Goal: Task Accomplishment & Management: Complete application form

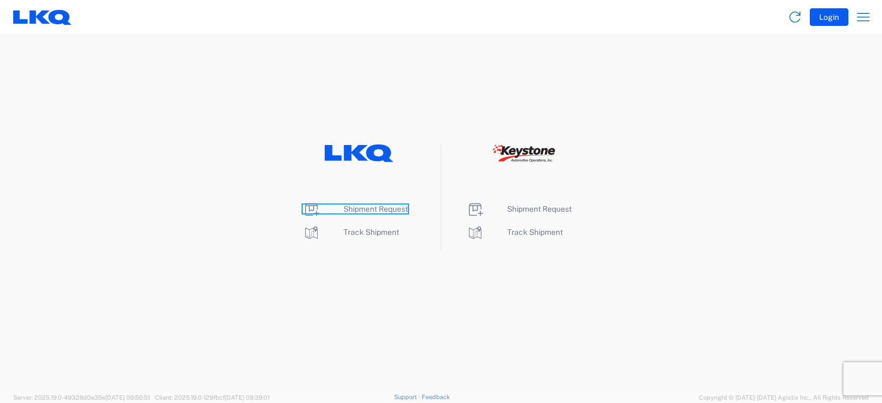
click at [380, 209] on span "Shipment Request" at bounding box center [375, 208] width 64 height 9
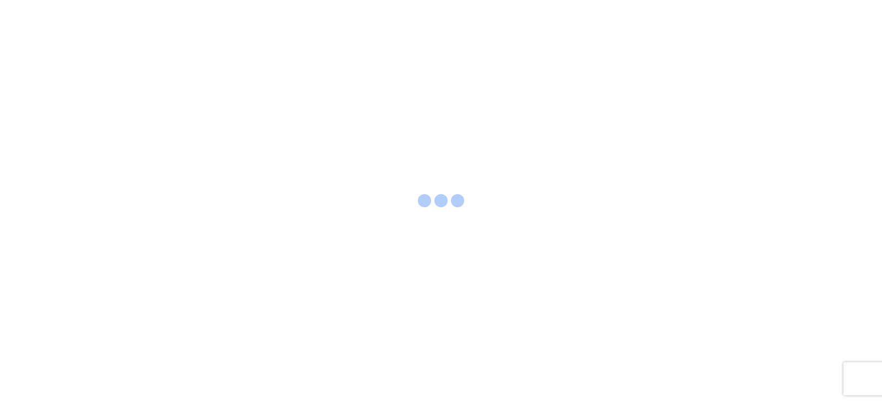
select select "FULL"
select select "LBS"
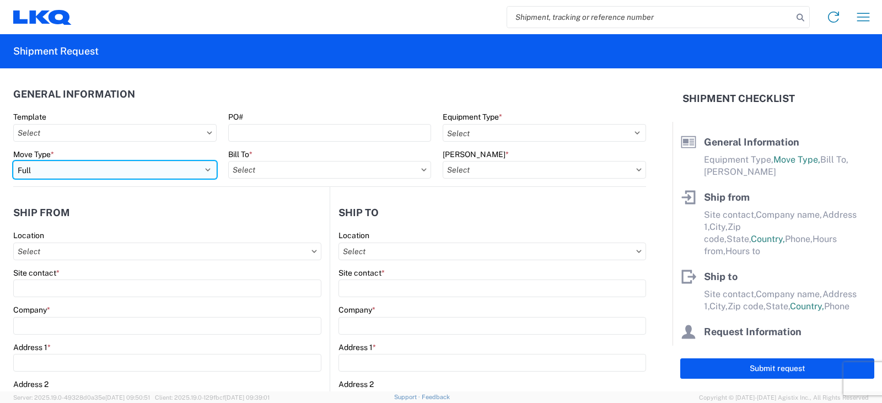
click at [62, 172] on select "Select Full Partial TL" at bounding box center [114, 170] width 203 height 18
select select "PARTIAL_TL"
click at [13, 161] on select "Select Full Partial TL" at bounding box center [114, 170] width 203 height 18
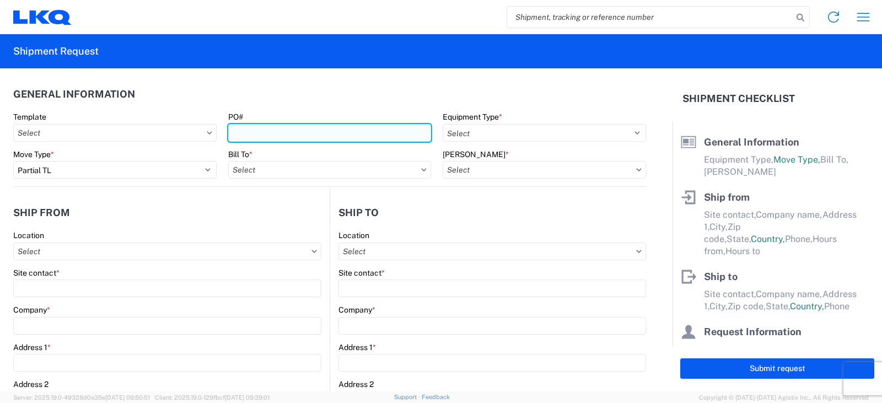
click at [247, 127] on input "PO#" at bounding box center [329, 133] width 203 height 18
type input "TRN# TH734984"
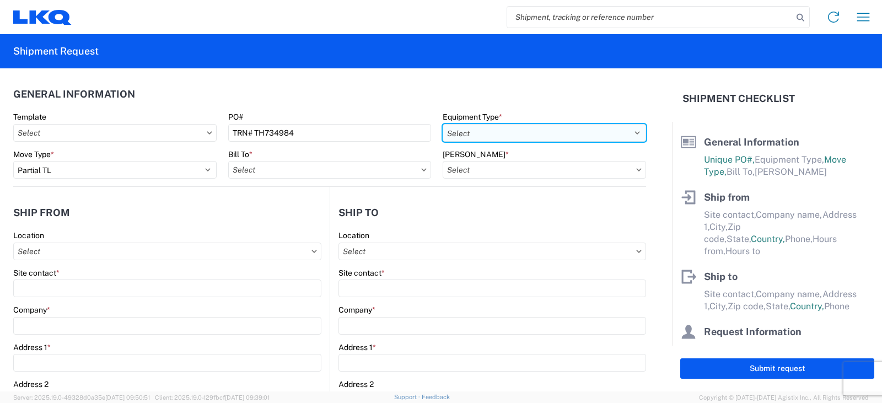
click at [458, 128] on select "Select 53’ Dry Van Flatbed Dropdeck (van) Lowboy (flatbed) Rail" at bounding box center [543, 133] width 203 height 18
select select "STDV"
click at [442, 124] on select "Select 53’ Dry Van Flatbed Dropdeck (van) Lowboy (flatbed) Rail" at bounding box center [543, 133] width 203 height 18
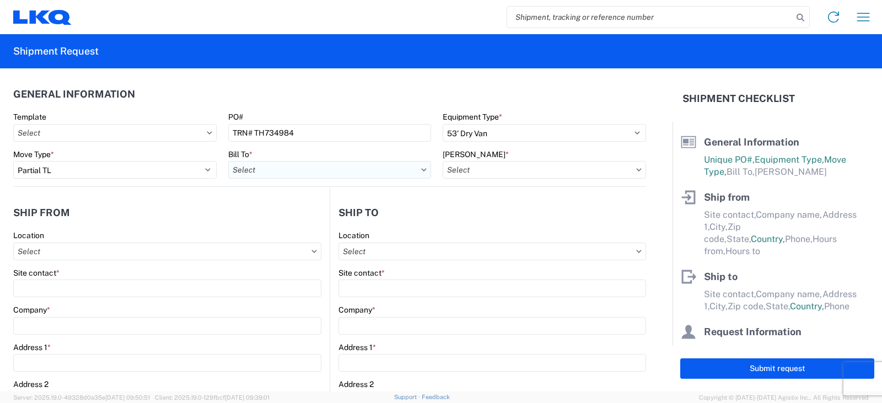
click at [300, 171] on input "text" at bounding box center [329, 170] width 203 height 18
type input "3063"
click at [264, 218] on div "3063 - Grand Prairie" at bounding box center [324, 219] width 193 height 18
type input "3063 - Grand Prairie"
click at [460, 171] on input "text" at bounding box center [543, 170] width 203 height 18
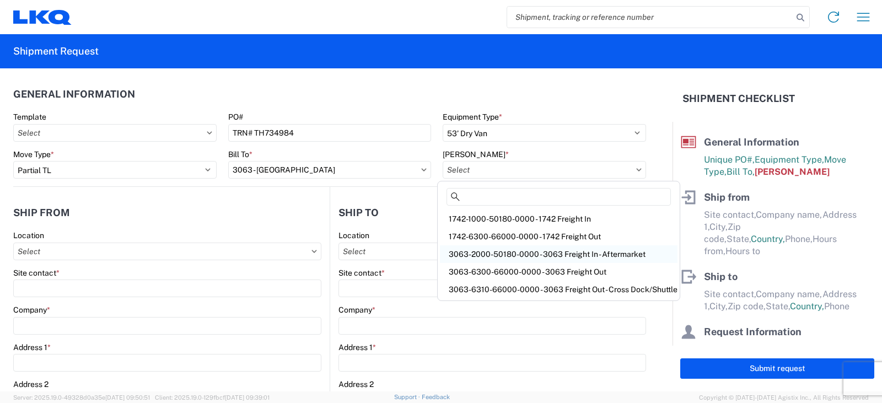
click at [482, 253] on div "3063-2000-50180-0000 - 3063 Freight In - Aftermarket" at bounding box center [558, 254] width 237 height 18
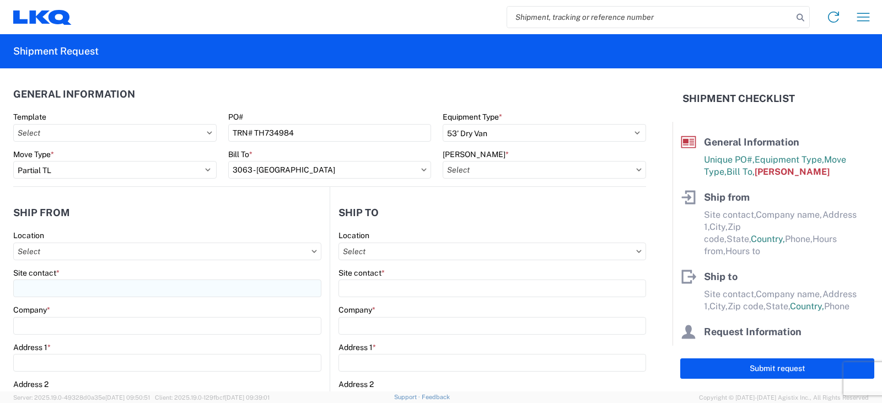
type input "3063-2000-50180-0000 - 3063 Freight In - Aftermarket"
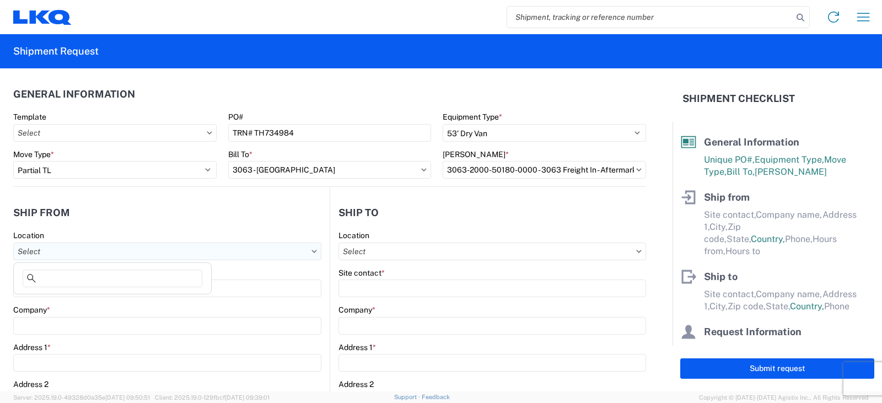
click at [32, 250] on input "text" at bounding box center [167, 251] width 308 height 18
type input "3238"
drag, startPoint x: 67, startPoint y: 301, endPoint x: 68, endPoint y: 278, distance: 22.6
click at [67, 299] on div "3238 - Huntington IDC" at bounding box center [112, 300] width 193 height 18
type input "3238 - Huntington IDC"
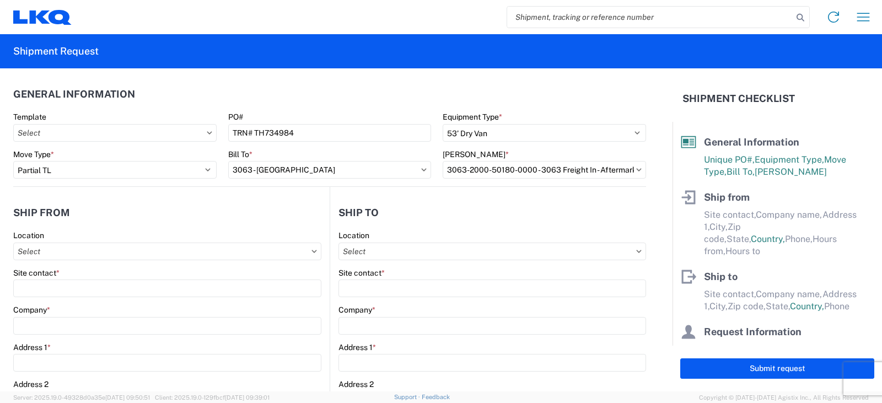
type input "LKQ Corporation"
type input "1870 Riverfork Drive W"
type input "Huntington"
type input "46750"
select select "IN"
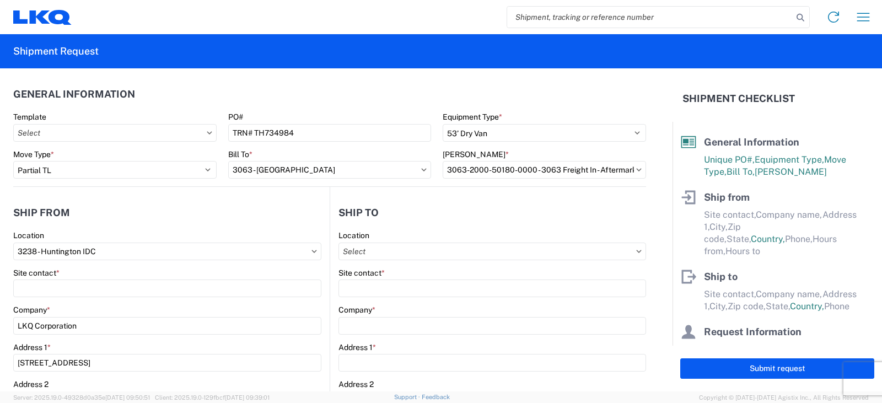
select select "US"
type input "07:00"
type input "17:00"
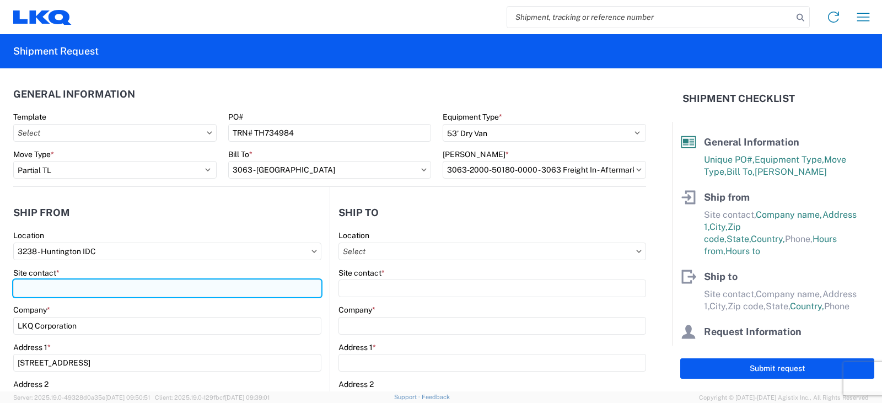
click at [40, 287] on input "Site contact *" at bounding box center [167, 288] width 308 height 18
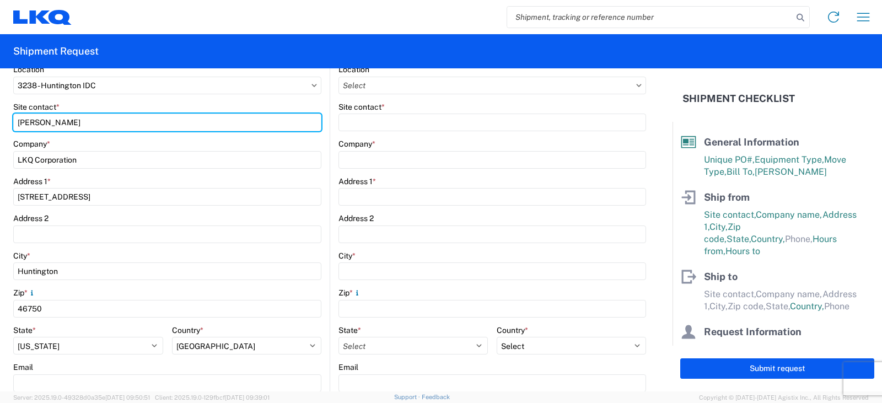
scroll to position [220, 0]
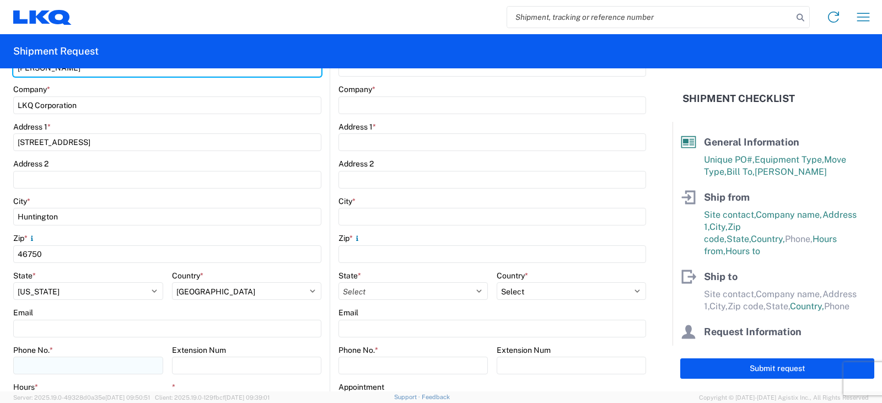
type input "DEE SNEAD"
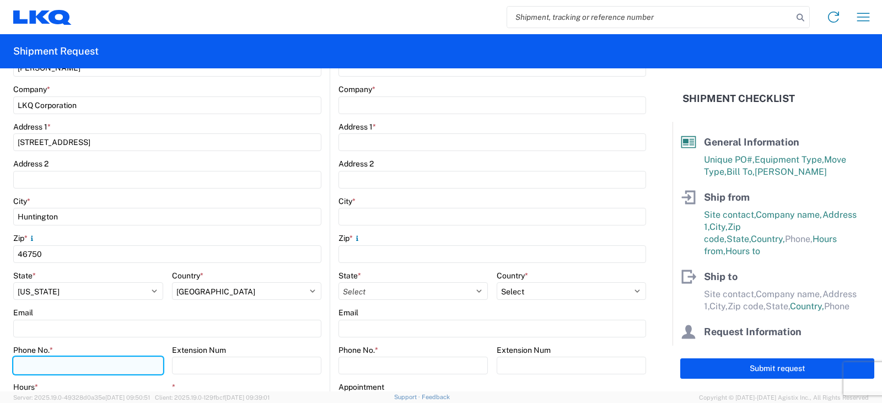
click at [33, 362] on input "Phone No. *" at bounding box center [88, 366] width 150 height 18
type input "260-359-7402"
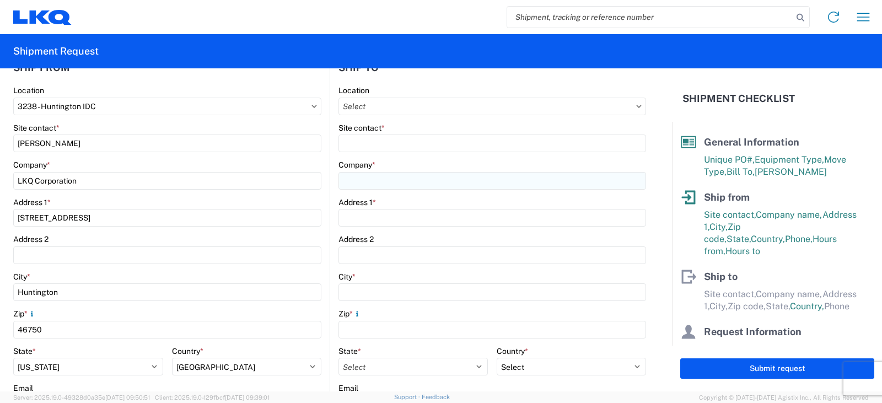
scroll to position [55, 0]
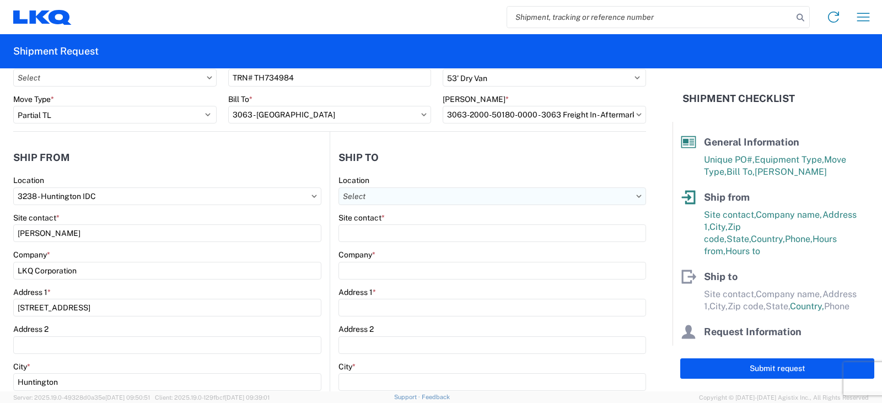
click at [382, 192] on input "text" at bounding box center [491, 196] width 307 height 18
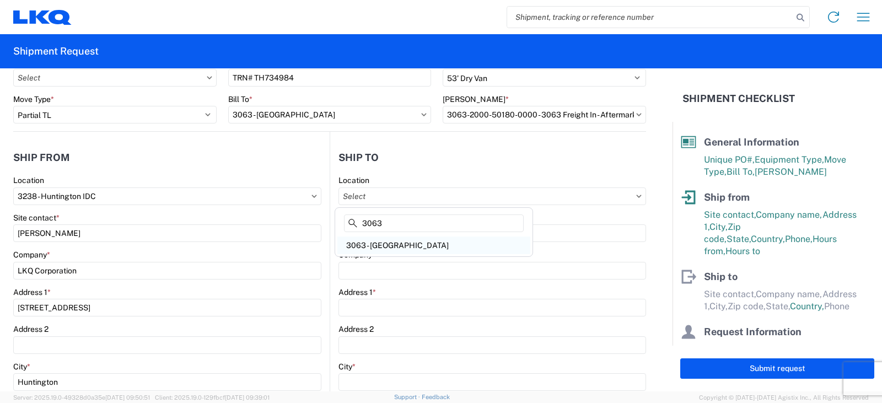
type input "3063"
click at [375, 247] on div "3063 - Grand Prairie" at bounding box center [433, 245] width 193 height 18
type input "3063 - Grand Prairie"
type input "3063 Grand Prairie"
type input "4003 Grand Lakes Way"
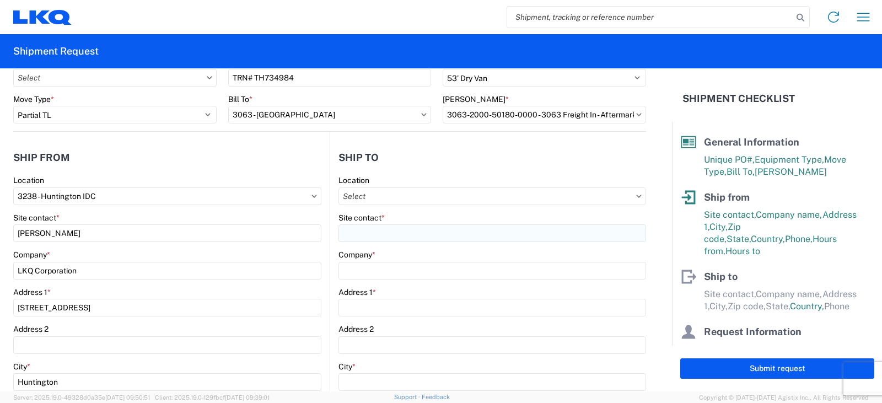
type input "Ste 200"
type input "Grand Prairie"
type input "75050"
select select "US"
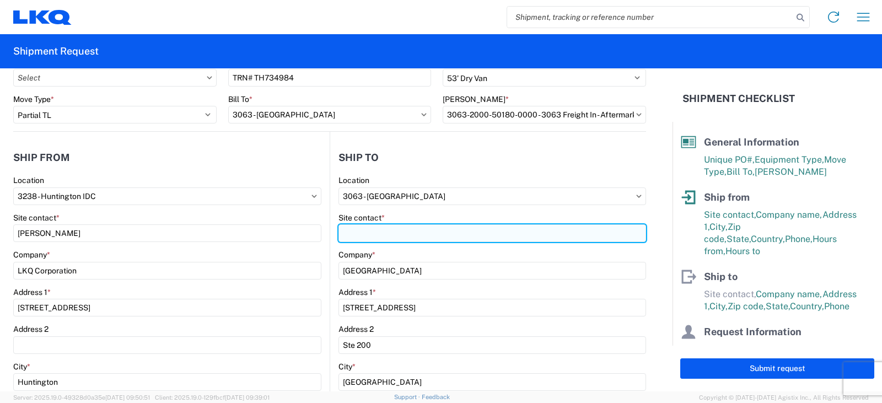
click at [369, 237] on input "Site contact *" at bounding box center [491, 233] width 307 height 18
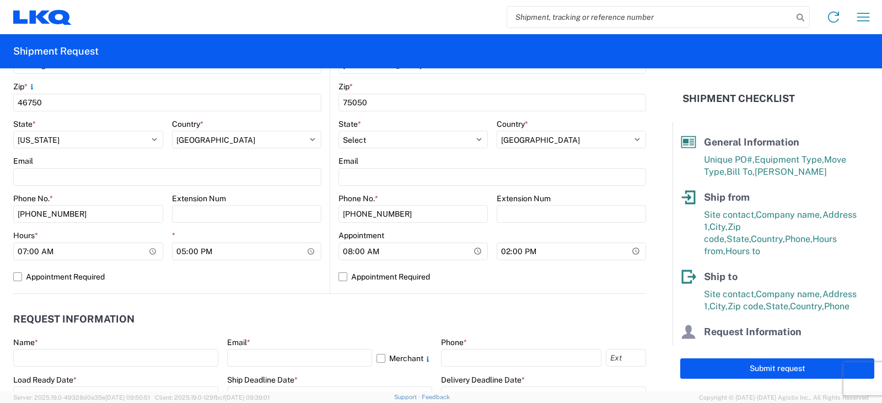
scroll to position [386, 0]
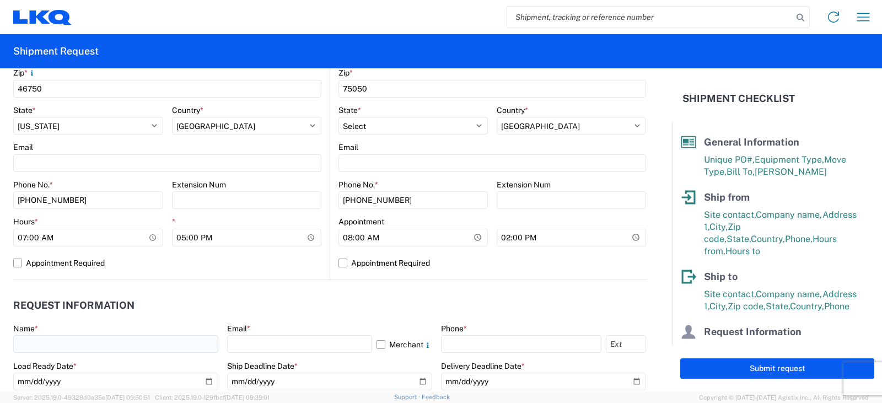
type input "SHIPPING/RECEIVING"
click at [24, 342] on input "text" at bounding box center [115, 344] width 205 height 18
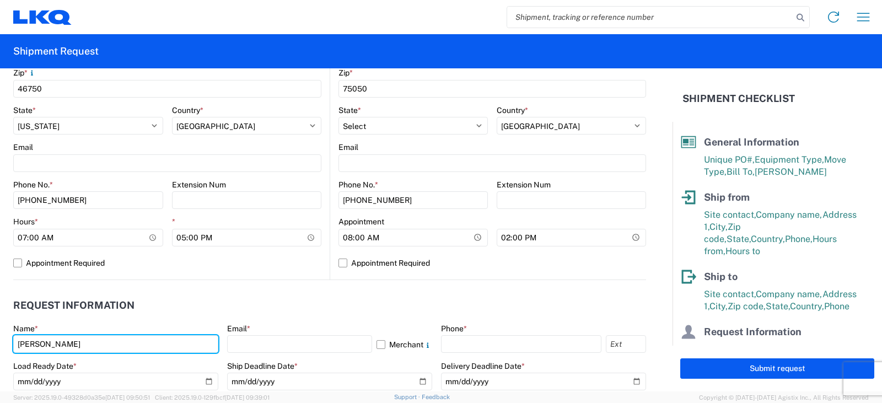
type input "DEE SNEAD"
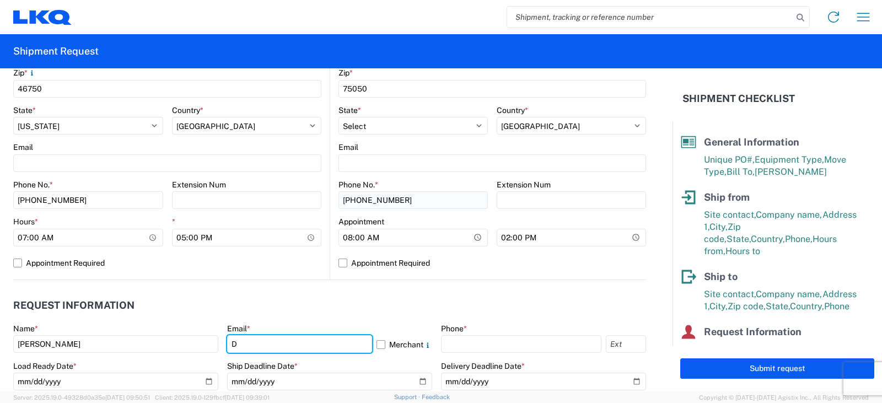
type input "drsnead@lkqcorp.com"
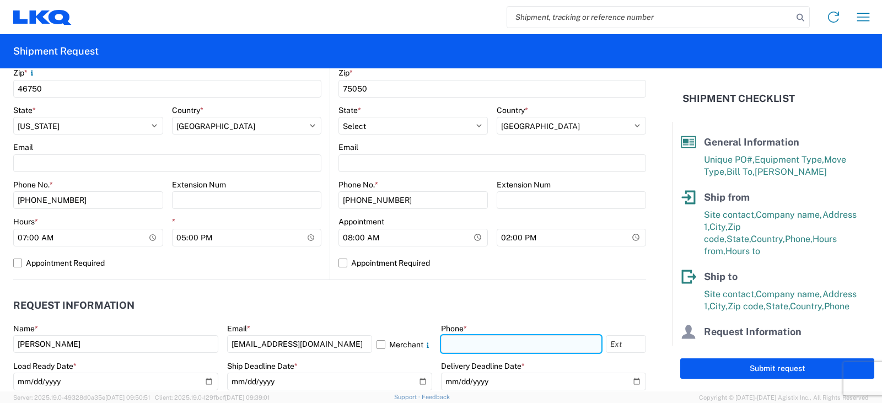
drag, startPoint x: 449, startPoint y: 345, endPoint x: 473, endPoint y: 339, distance: 25.5
click at [449, 345] on input "text" at bounding box center [521, 344] width 160 height 18
type input "260-359-7402"
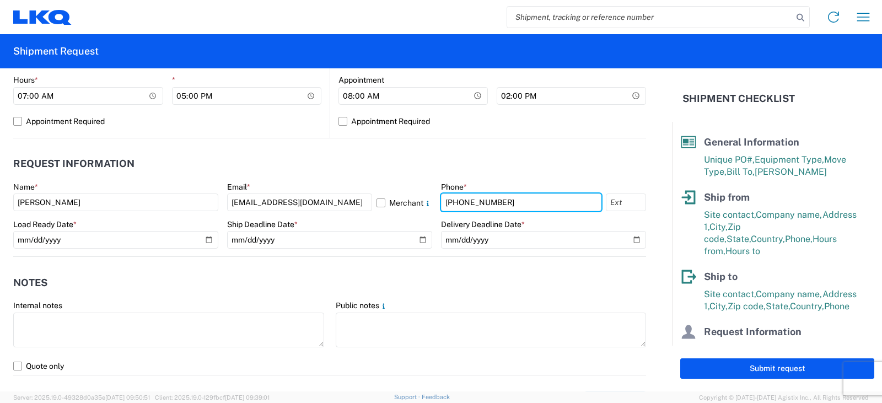
scroll to position [551, 0]
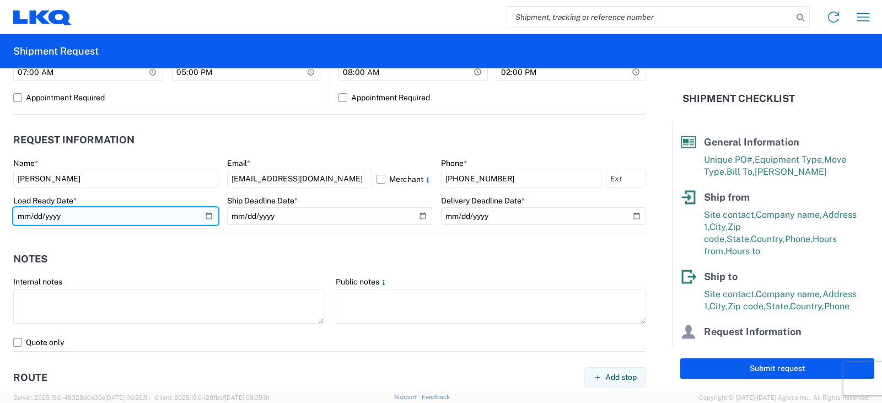
click at [204, 215] on input "date" at bounding box center [115, 216] width 205 height 18
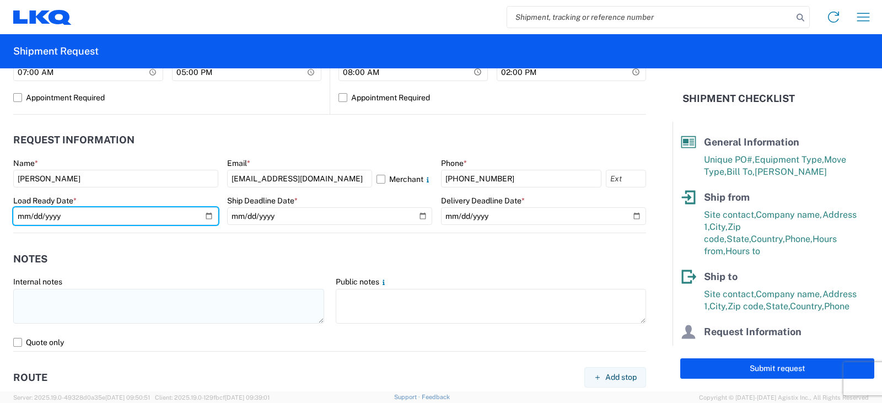
type input "2025-09-19"
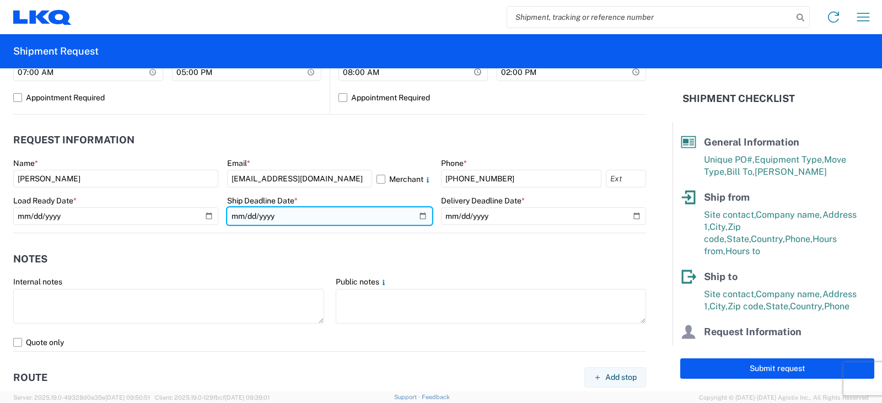
click at [418, 214] on input "date" at bounding box center [329, 216] width 205 height 18
type input "2025-09-19"
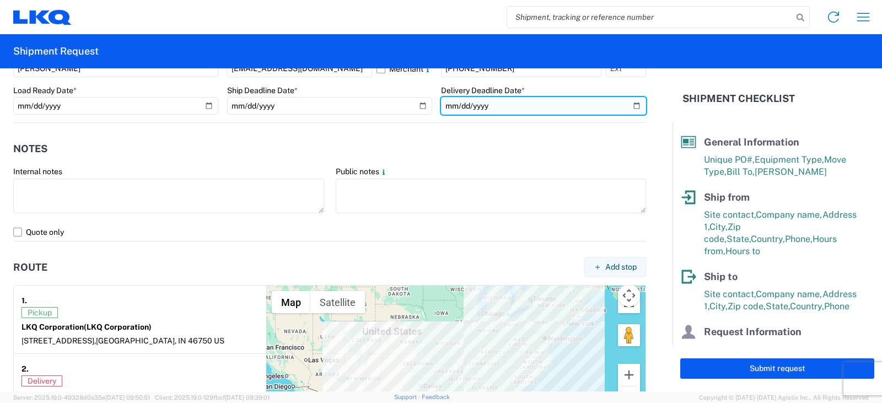
click at [628, 106] on input "date" at bounding box center [543, 106] width 205 height 18
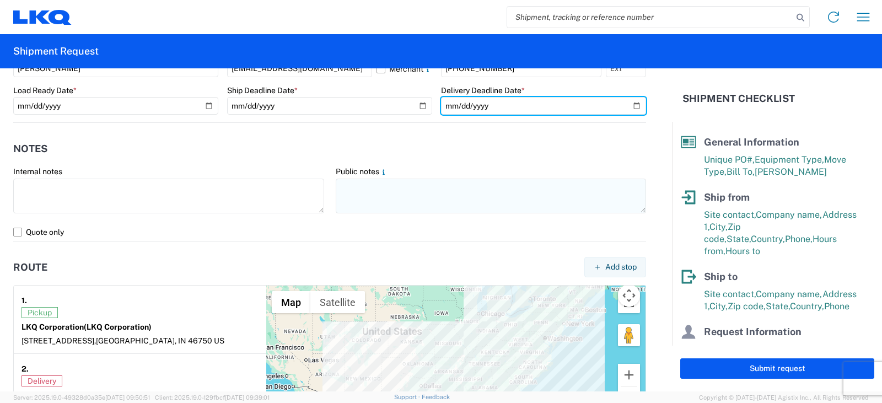
type input "2025-09-22"
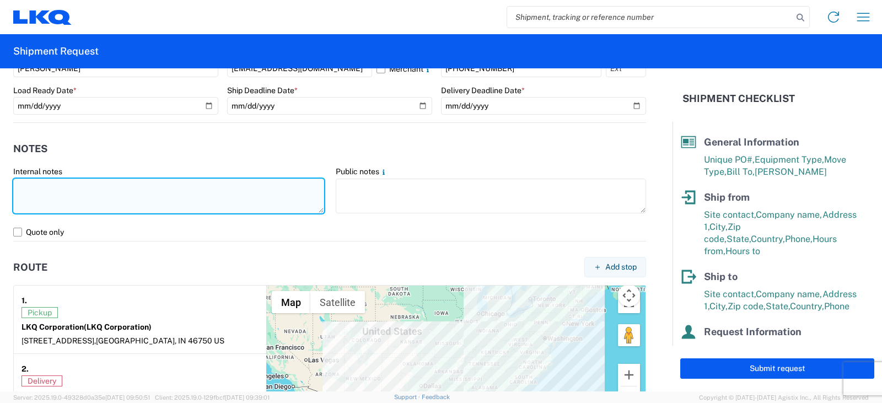
click at [32, 188] on textarea at bounding box center [168, 196] width 311 height 35
click at [130, 187] on textarea "THIS IS AN LTL OVER $1400 LTL RATE $1503.20" at bounding box center [168, 196] width 311 height 35
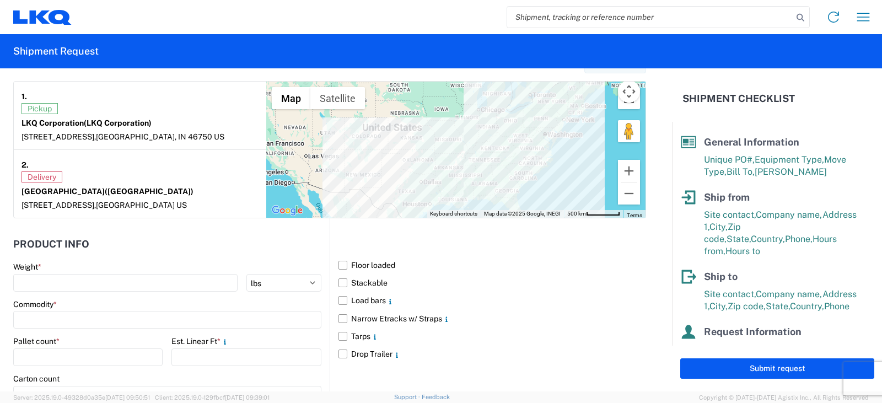
scroll to position [882, 0]
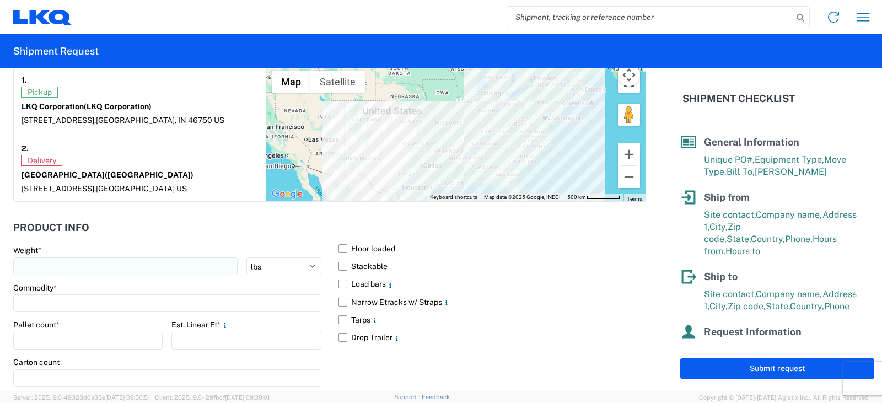
type textarea "THIS IS AN LTL OVER $1400 LOAD LTL RATE $1503.20"
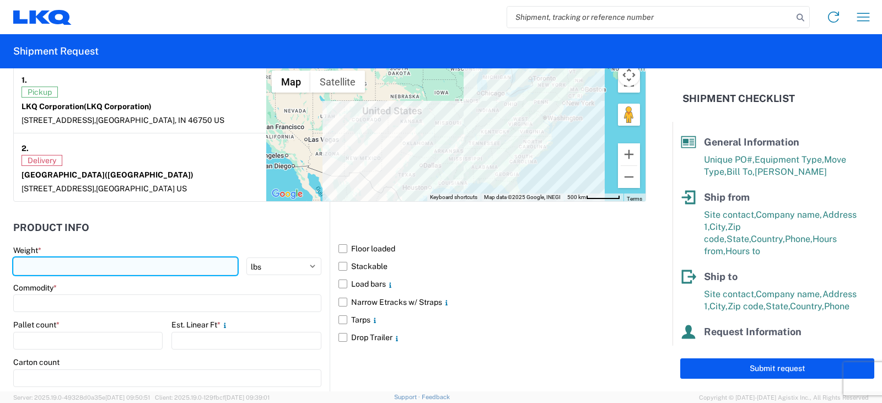
click at [42, 266] on input "number" at bounding box center [125, 266] width 224 height 18
type input "3210"
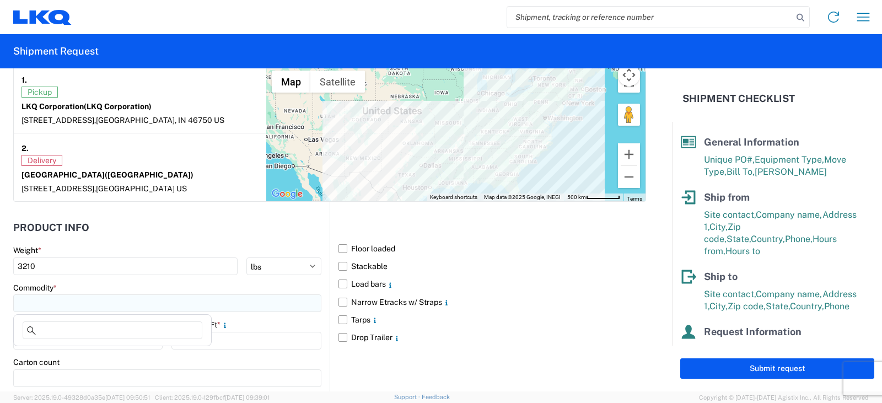
click at [40, 302] on input at bounding box center [167, 303] width 308 height 18
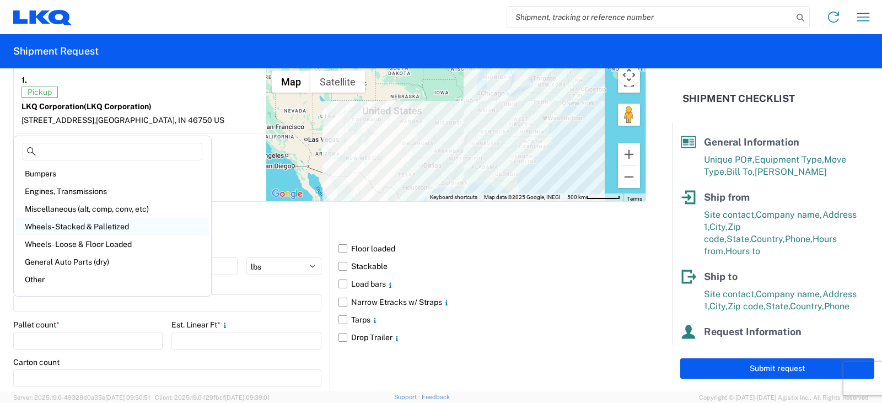
click at [55, 224] on div "Wheels - Stacked & Palletized" at bounding box center [112, 227] width 193 height 18
type input "Wheels - Stacked & Palletized"
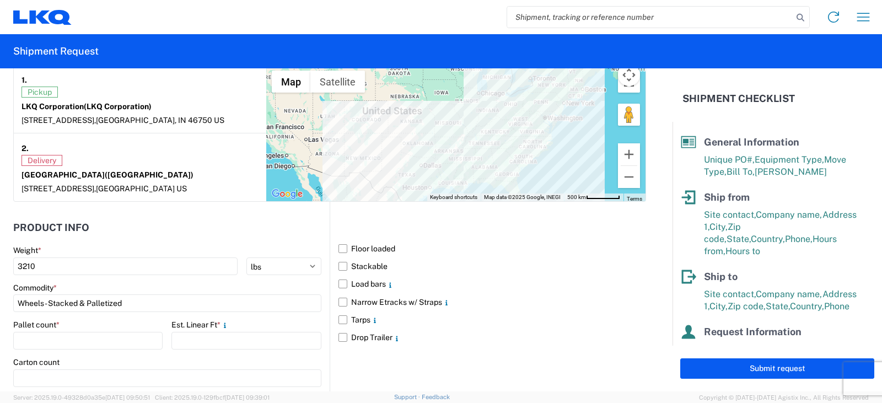
scroll to position [937, 0]
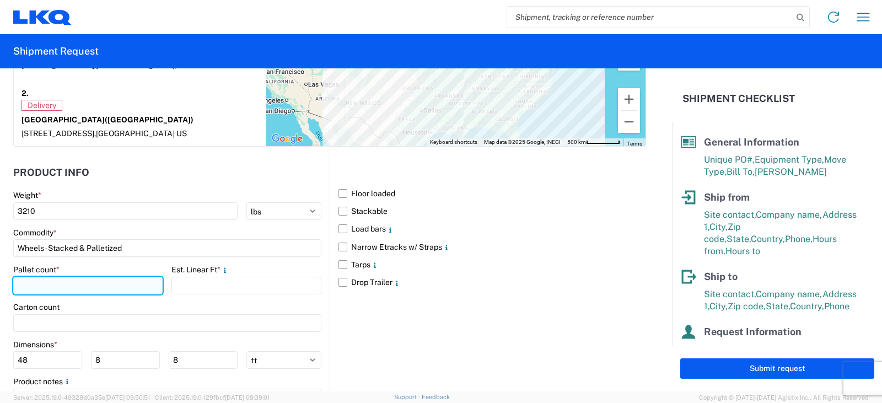
click at [47, 284] on input "number" at bounding box center [87, 286] width 149 height 18
type input "3"
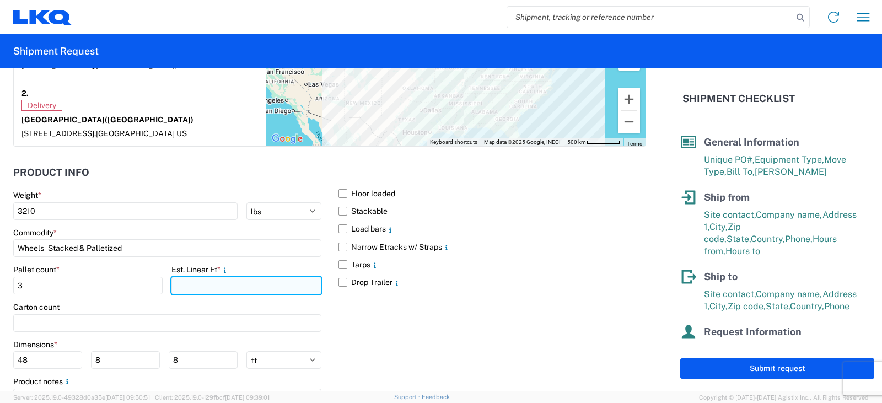
drag, startPoint x: 182, startPoint y: 289, endPoint x: 177, endPoint y: 287, distance: 5.7
click at [181, 289] on input "number" at bounding box center [245, 286] width 149 height 18
type input "6"
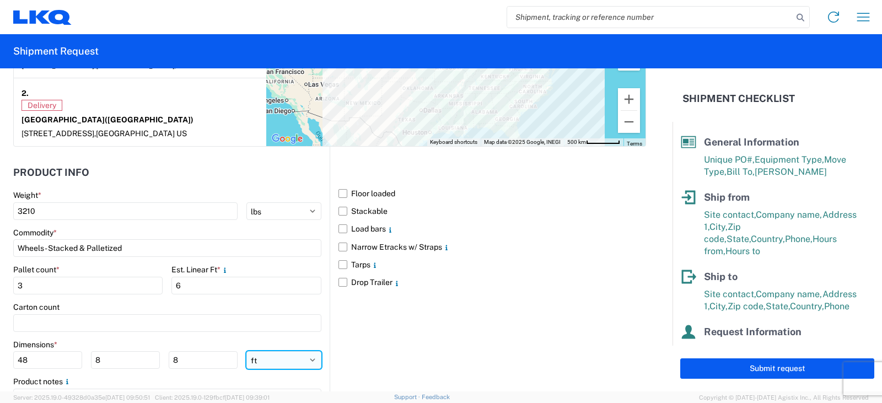
click at [307, 359] on select "ft in cm" at bounding box center [283, 360] width 75 height 18
select select "IN"
click at [246, 351] on select "ft in cm" at bounding box center [283, 360] width 75 height 18
type input "576"
type input "96"
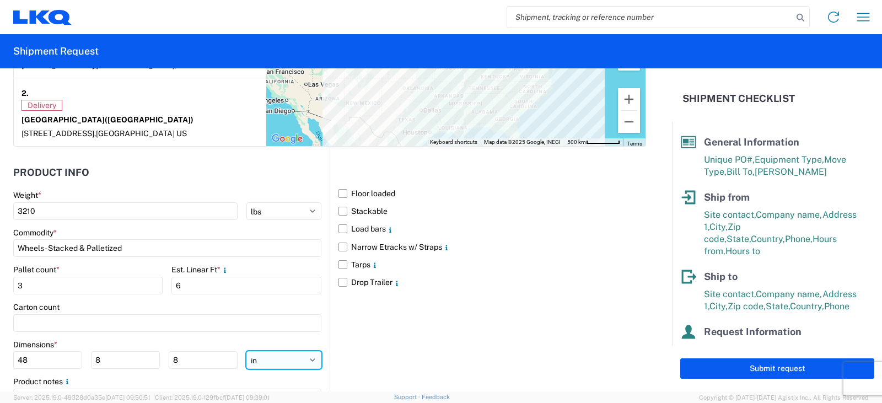
type input "96"
drag, startPoint x: 43, startPoint y: 356, endPoint x: 8, endPoint y: 356, distance: 35.3
click at [8, 356] on form "General Information Template PO# TRN# TH734984 Equipment Type * Select 53’ Dry …" at bounding box center [336, 229] width 672 height 323
type input "48"
type input "42"
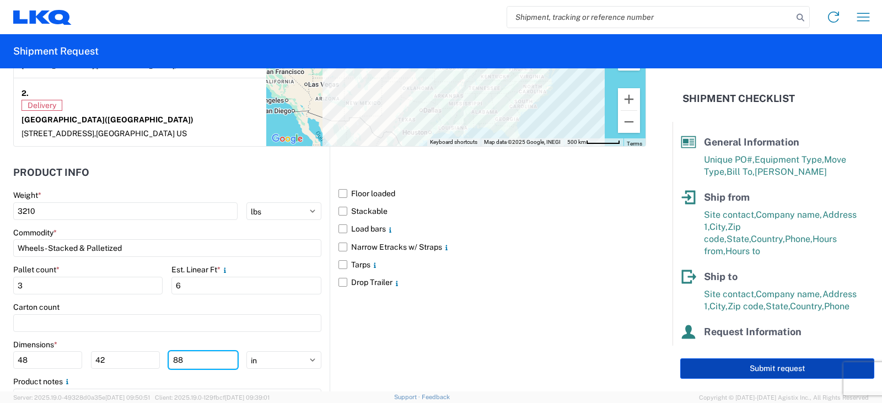
type input "88"
click at [773, 369] on button "Submit request" at bounding box center [777, 368] width 194 height 20
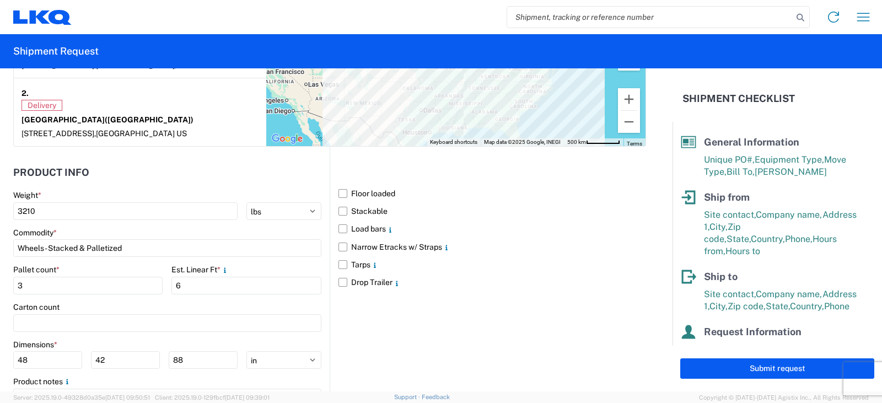
select select "US"
